Goal: Entertainment & Leisure: Consume media (video, audio)

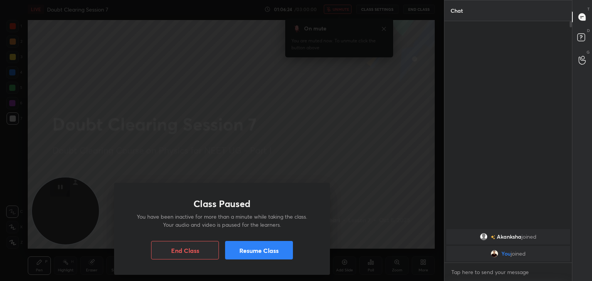
scroll to position [176, 125]
click at [265, 249] on button "Resume Class" at bounding box center [259, 250] width 68 height 19
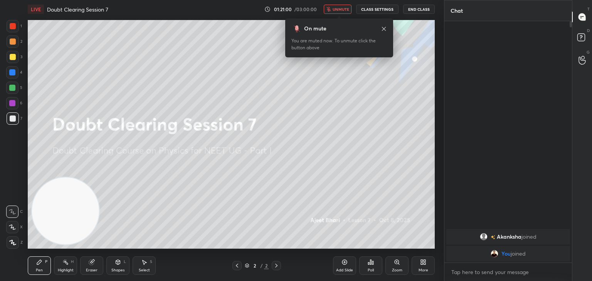
click at [384, 30] on div "On mute You are muted now. To unmute click the button above" at bounding box center [339, 38] width 108 height 39
click at [384, 30] on icon at bounding box center [384, 29] width 6 height 6
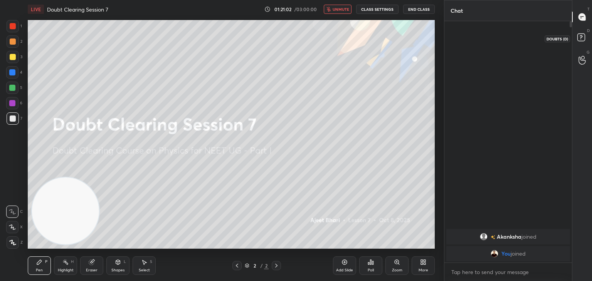
click at [589, 40] on icon at bounding box center [583, 39] width 14 height 14
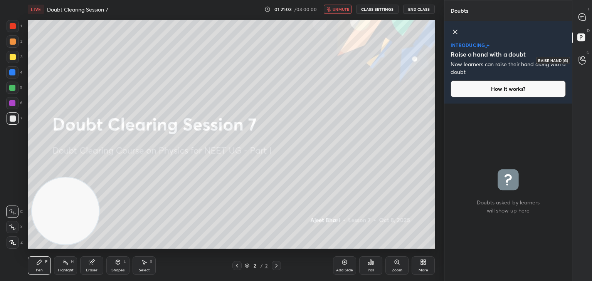
click at [586, 54] on div at bounding box center [582, 60] width 15 height 14
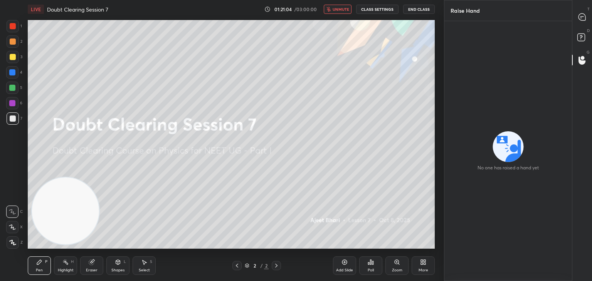
click at [576, 27] on div "T Messages (T)" at bounding box center [583, 17] width 20 height 22
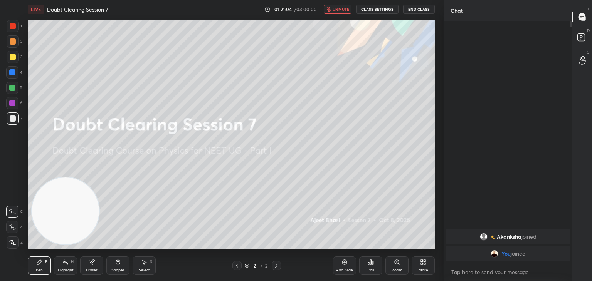
scroll to position [239, 125]
click at [583, 17] on icon at bounding box center [582, 16] width 7 height 7
click at [574, 24] on div "T Messages (T)" at bounding box center [583, 17] width 20 height 22
click at [571, 24] on div at bounding box center [571, 24] width 2 height 6
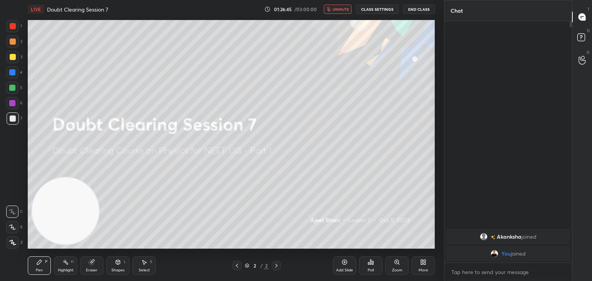
drag, startPoint x: 571, startPoint y: 24, endPoint x: 570, endPoint y: 53, distance: 28.6
click at [570, 53] on div at bounding box center [570, 142] width 5 height 242
click at [515, 39] on div "[PERSON_NAME] joined You joined" at bounding box center [509, 142] width 128 height 242
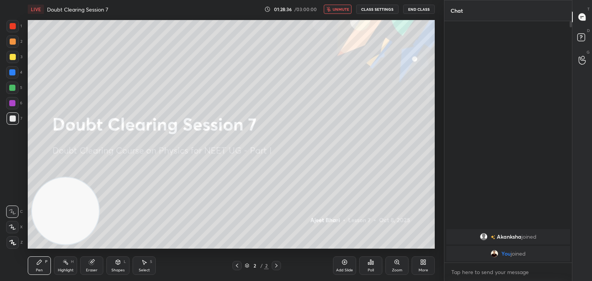
click at [515, 39] on div "[PERSON_NAME] joined You joined" at bounding box center [509, 142] width 128 height 242
